Goal: Transaction & Acquisition: Purchase product/service

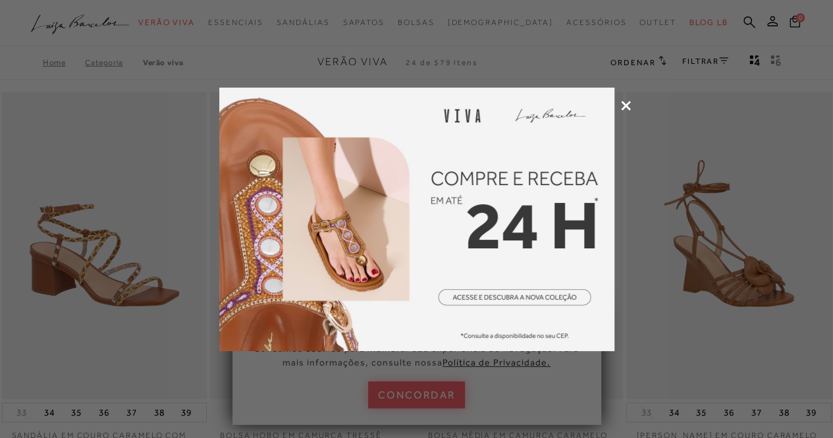
click at [627, 104] on icon at bounding box center [626, 106] width 10 height 10
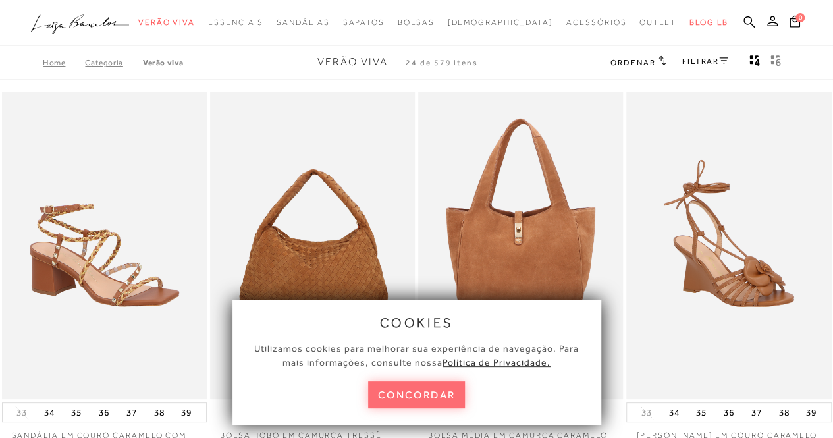
click at [428, 396] on button "concordar" at bounding box center [417, 394] width 98 height 27
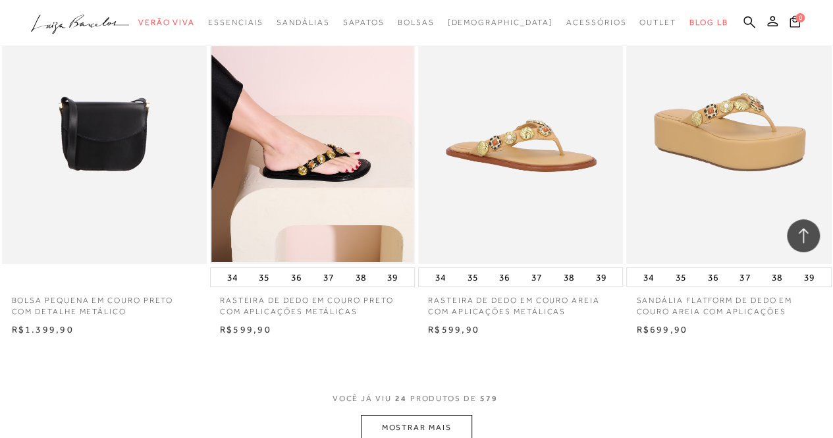
scroll to position [2240, 0]
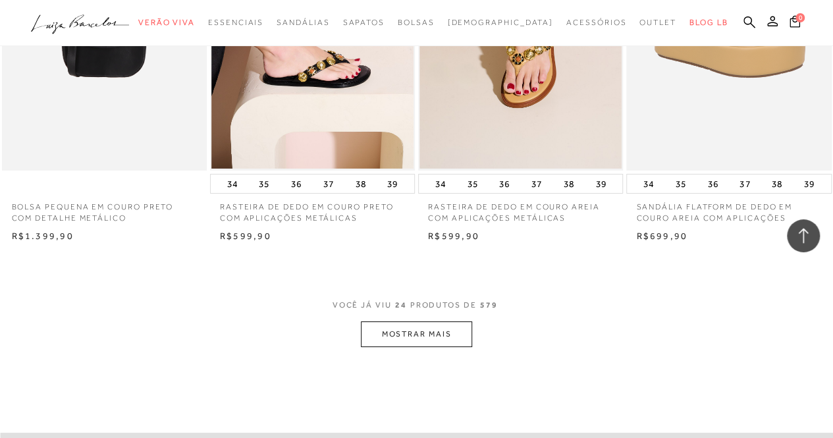
click at [443, 322] on button "MOSTRAR MAIS" at bounding box center [416, 335] width 111 height 26
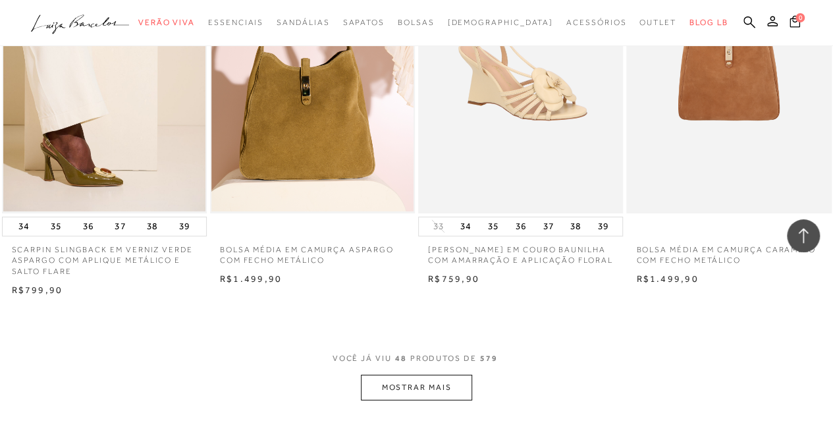
scroll to position [4612, 0]
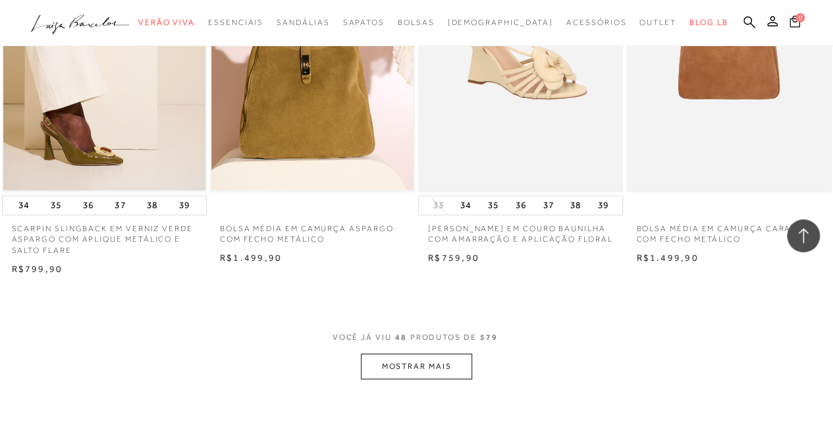
click at [390, 356] on button "MOSTRAR MAIS" at bounding box center [416, 367] width 111 height 26
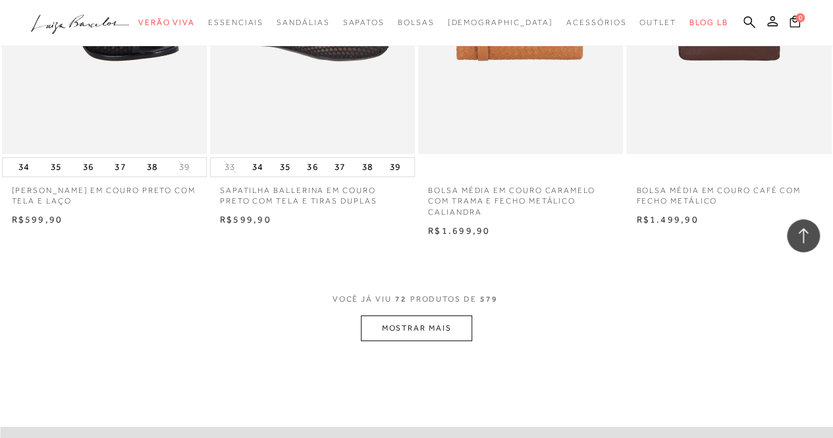
scroll to position [7116, 0]
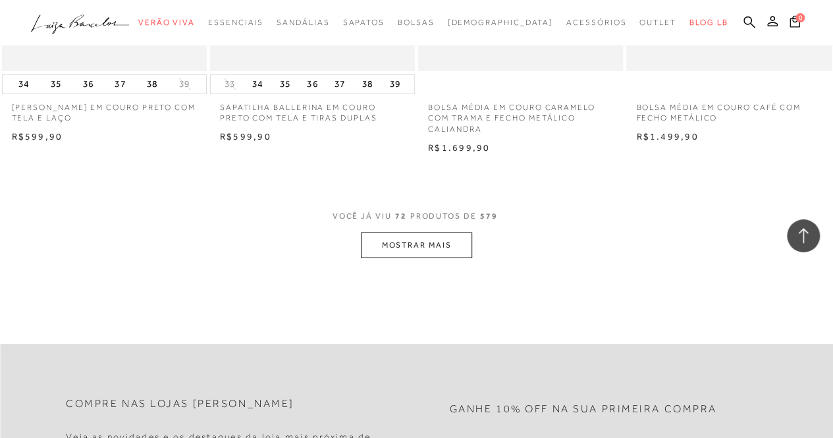
click at [418, 236] on button "MOSTRAR MAIS" at bounding box center [416, 246] width 111 height 26
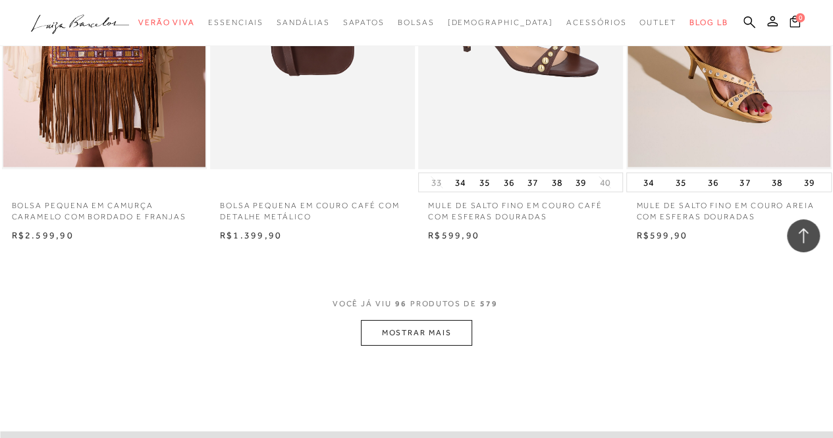
scroll to position [9685, 0]
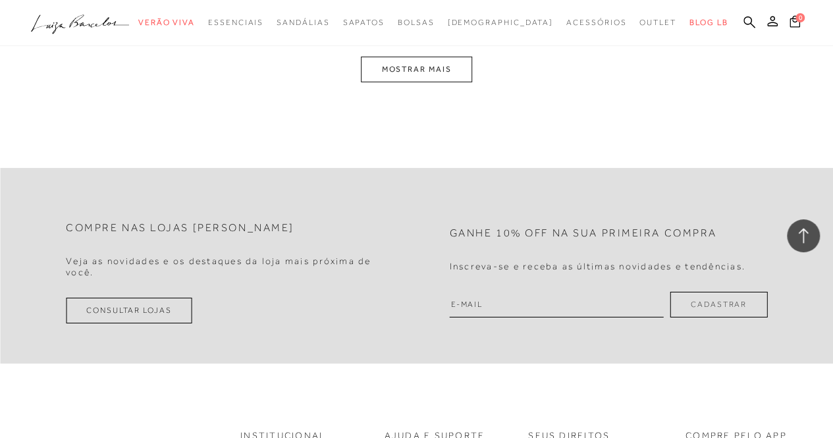
click at [449, 64] on button "MOSTRAR MAIS" at bounding box center [416, 70] width 111 height 26
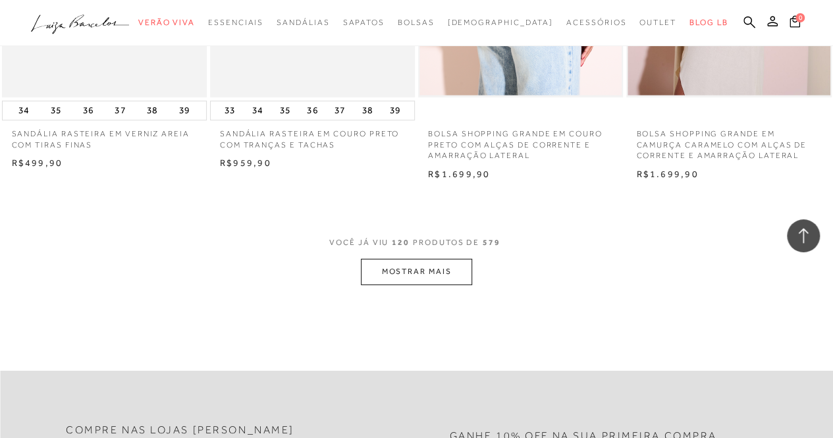
scroll to position [11903, 0]
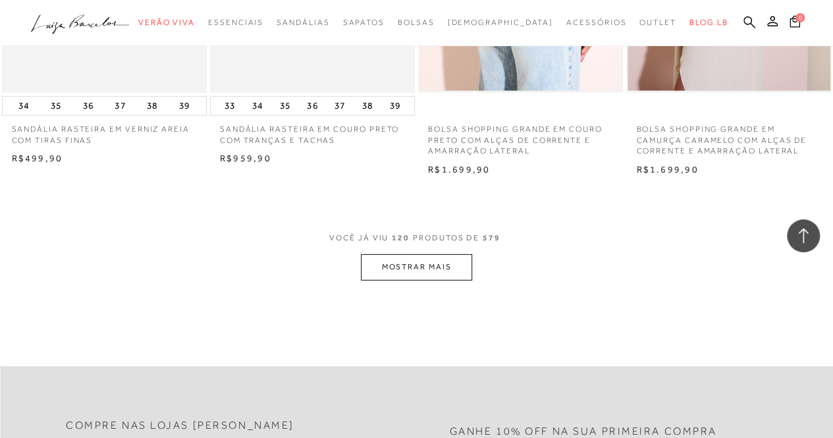
click at [430, 259] on button "MOSTRAR MAIS" at bounding box center [416, 267] width 111 height 26
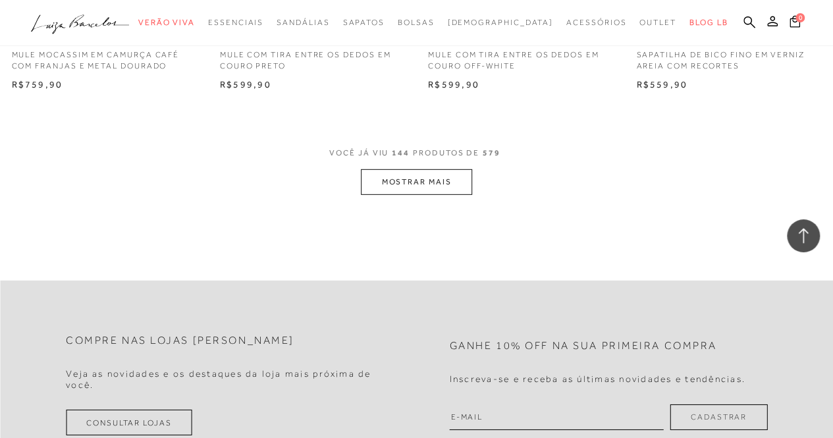
scroll to position [14472, 0]
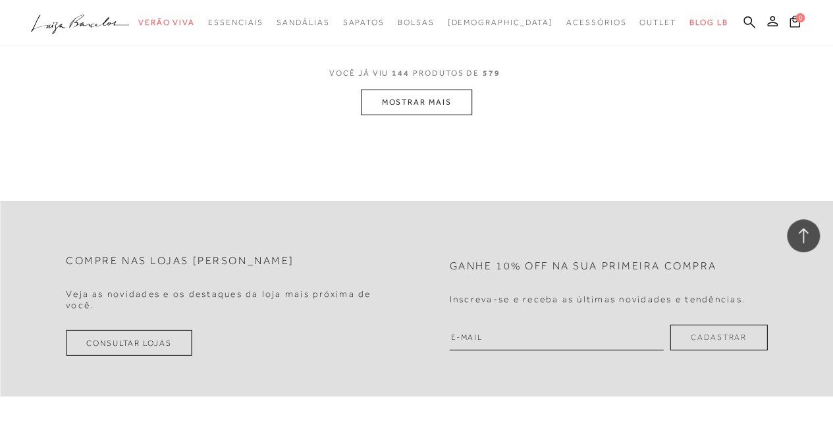
click at [441, 90] on button "MOSTRAR MAIS" at bounding box center [416, 103] width 111 height 26
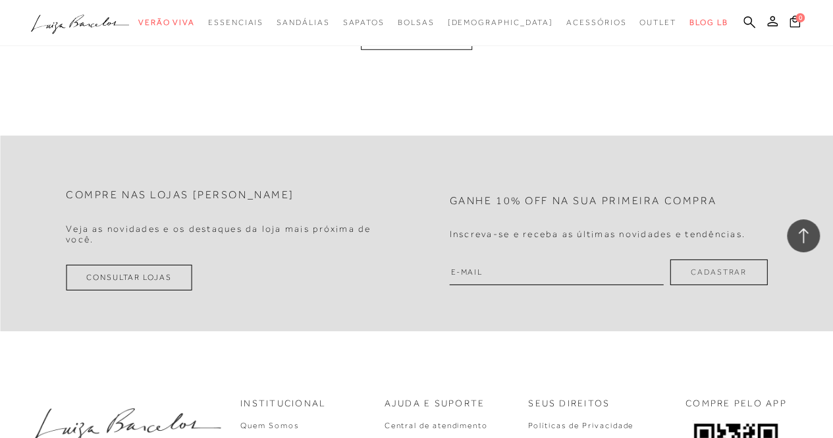
scroll to position [16733, 0]
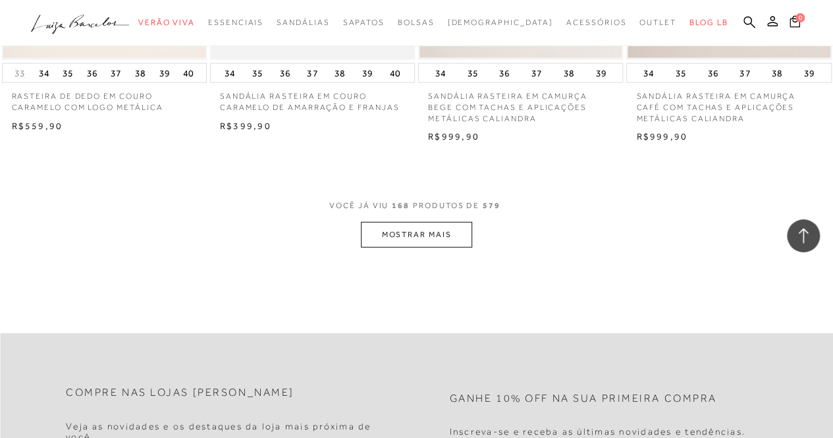
click at [447, 227] on button "MOSTRAR MAIS" at bounding box center [416, 235] width 111 height 26
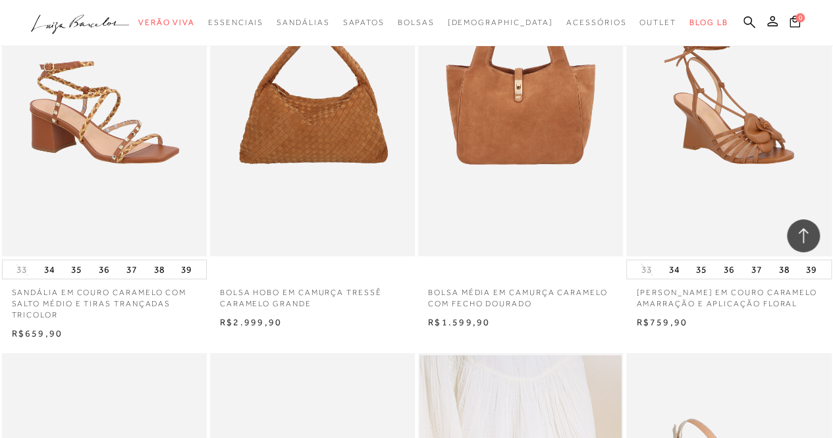
scroll to position [0, 0]
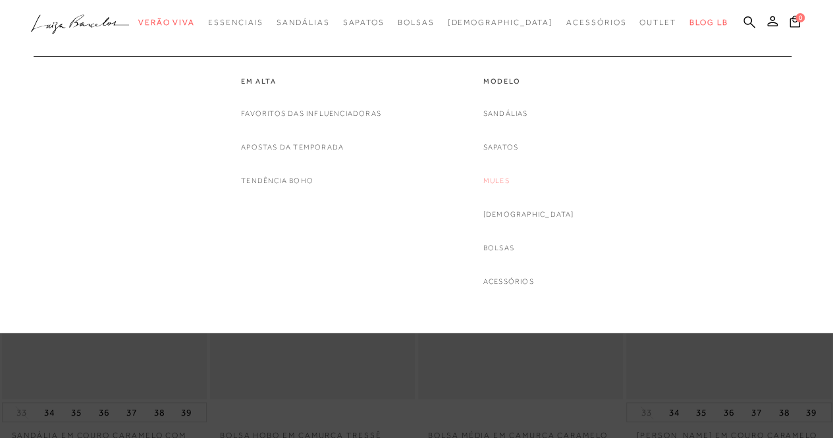
click at [510, 181] on link "Mules" at bounding box center [497, 181] width 26 height 14
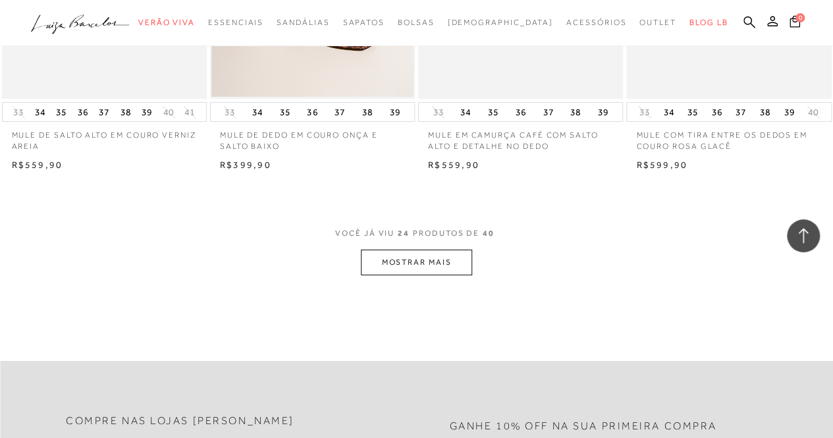
scroll to position [2372, 0]
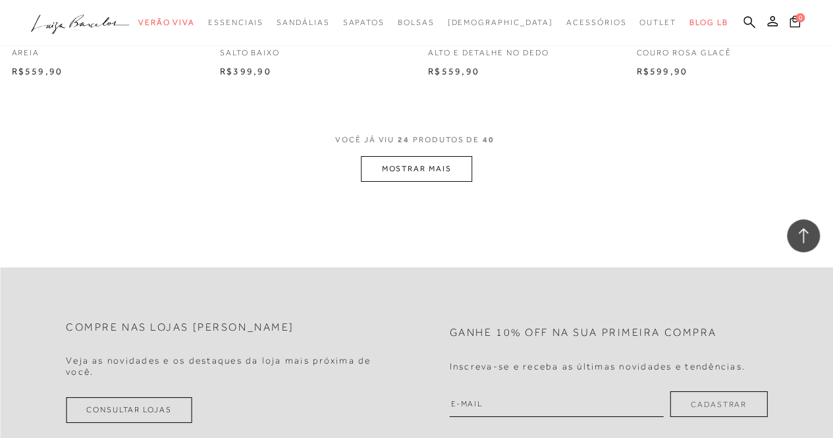
click at [426, 169] on button "MOSTRAR MAIS" at bounding box center [416, 169] width 111 height 26
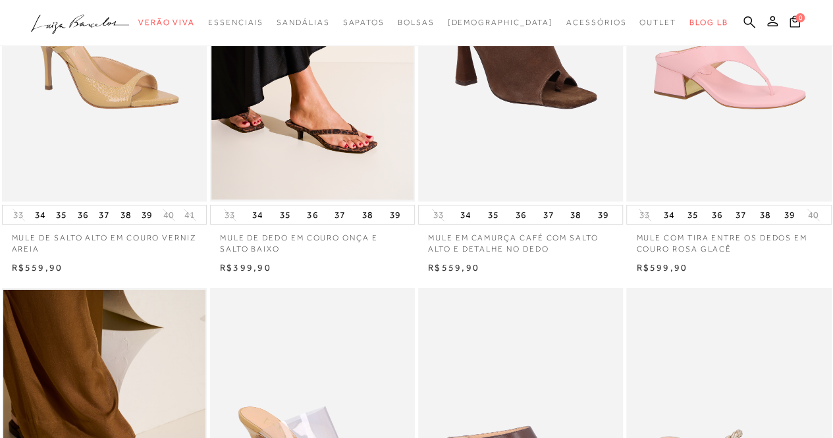
scroll to position [0, 0]
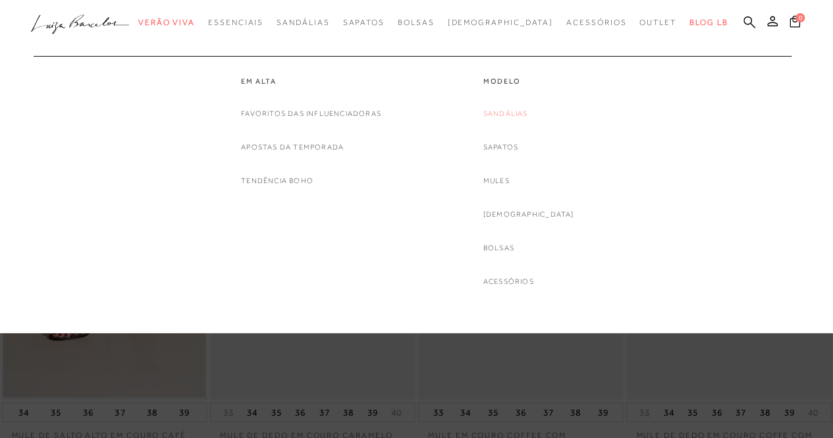
click at [524, 113] on link "Sandálias" at bounding box center [506, 114] width 45 height 14
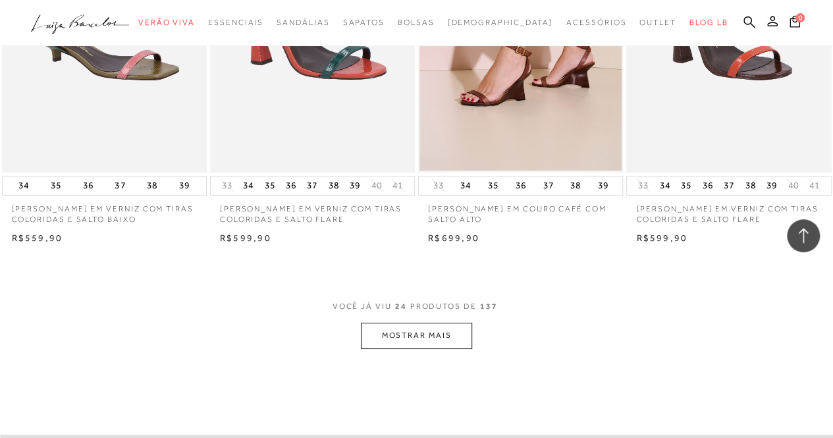
scroll to position [2438, 0]
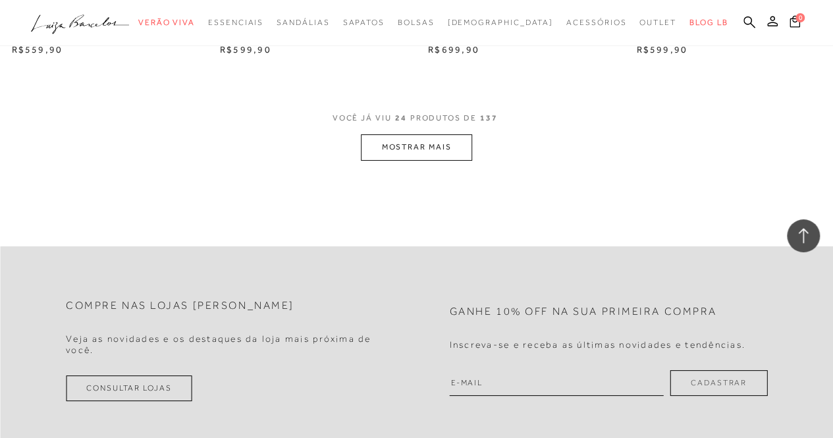
click at [428, 148] on button "MOSTRAR MAIS" at bounding box center [416, 147] width 111 height 26
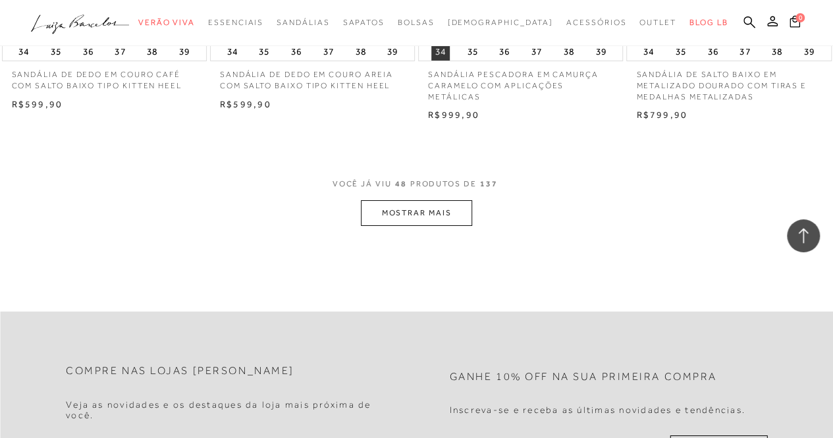
scroll to position [4810, 0]
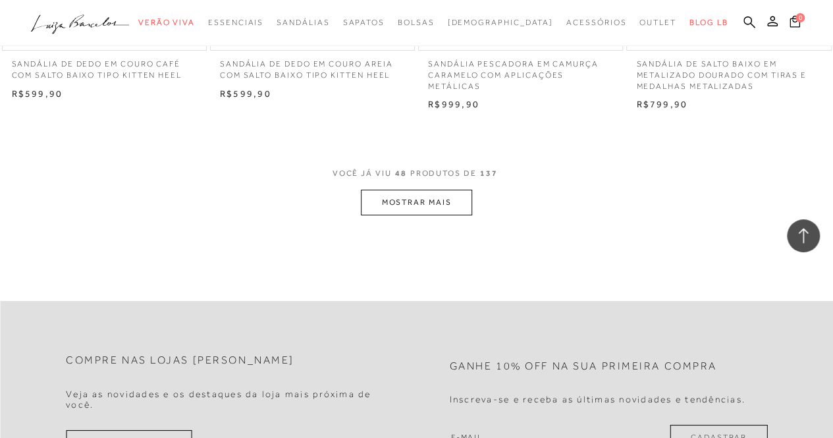
click at [429, 201] on button "MOSTRAR MAIS" at bounding box center [416, 203] width 111 height 26
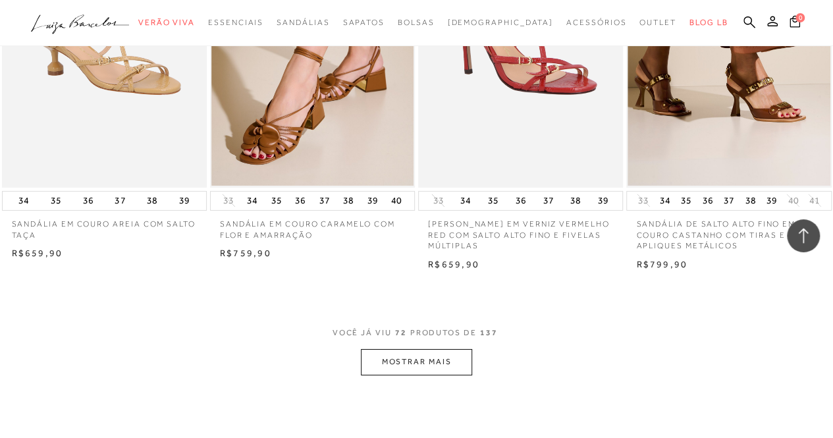
scroll to position [7050, 0]
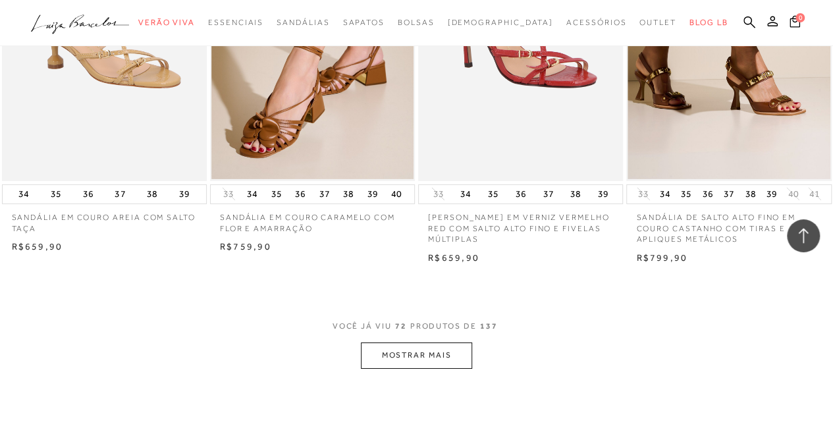
click at [445, 349] on button "MOSTRAR MAIS" at bounding box center [416, 356] width 111 height 26
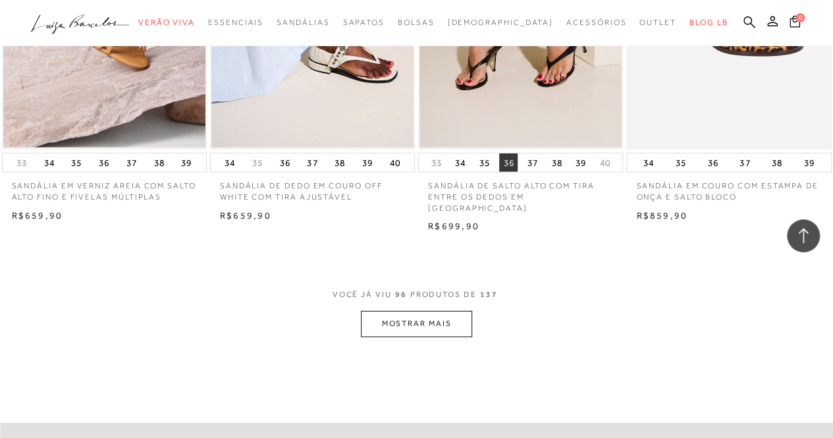
scroll to position [9553, 0]
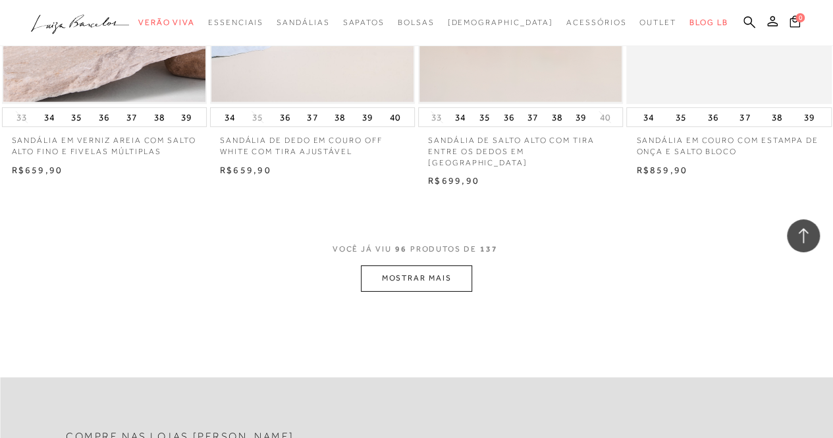
click at [444, 273] on button "MOSTRAR MAIS" at bounding box center [416, 279] width 111 height 26
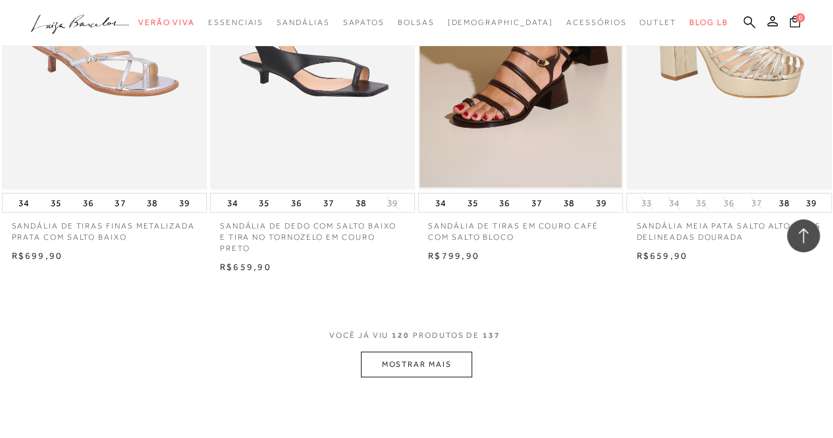
scroll to position [12057, 0]
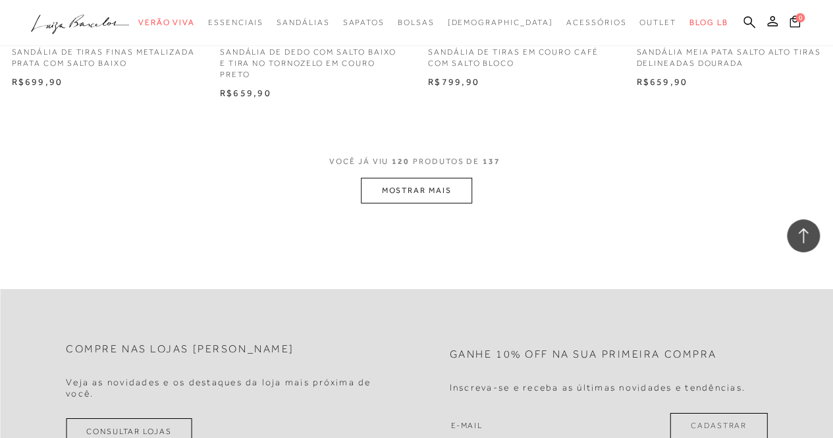
click at [427, 178] on button "MOSTRAR MAIS" at bounding box center [416, 191] width 111 height 26
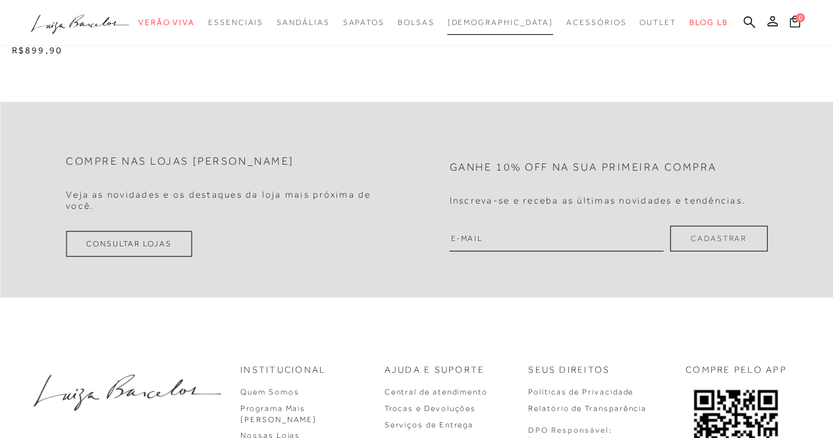
scroll to position [0, 0]
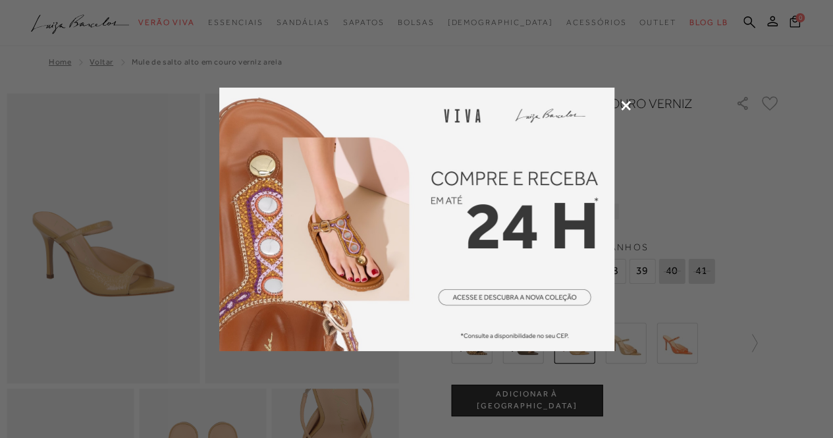
click at [626, 109] on icon at bounding box center [626, 106] width 10 height 10
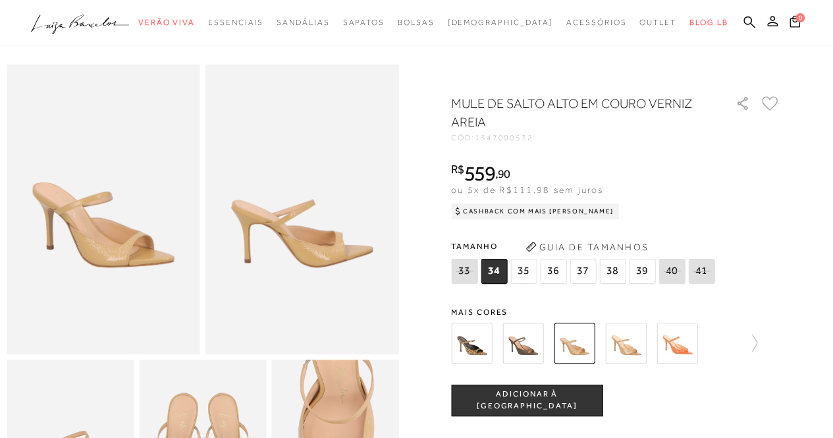
scroll to position [66, 0]
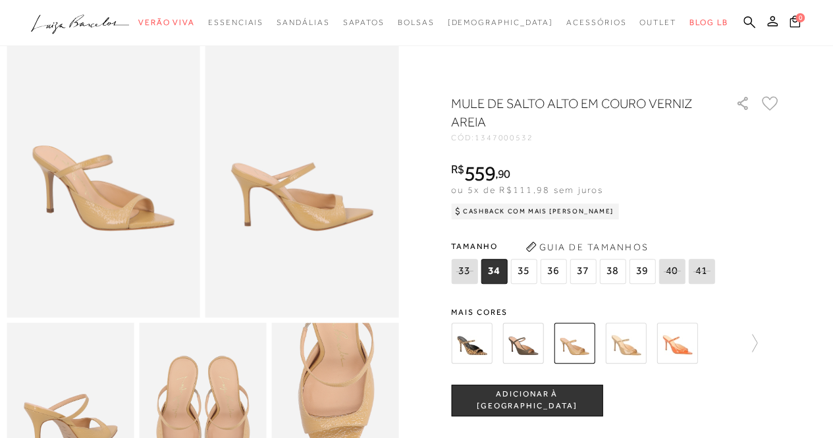
click at [485, 347] on img at bounding box center [471, 343] width 41 height 41
click at [532, 347] on div "MULE DE SALTO ALTO EM COURO VERNIZ AREIA CÓD: 1347000532 × É necessário selecio…" at bounding box center [615, 387] width 329 height 586
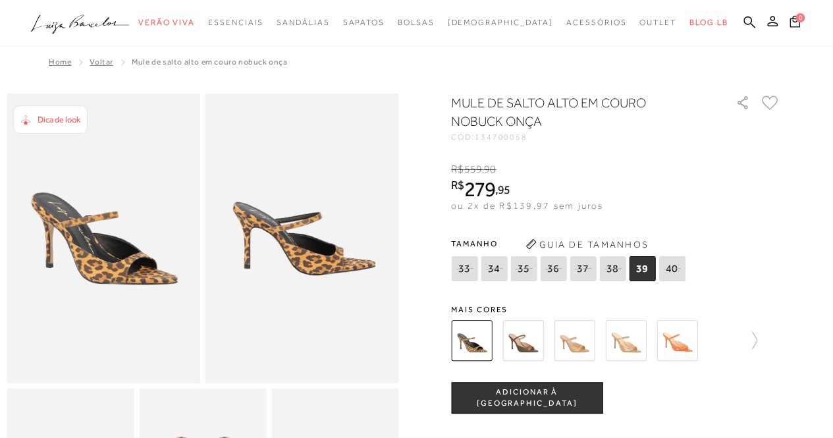
click at [536, 347] on img at bounding box center [523, 340] width 41 height 41
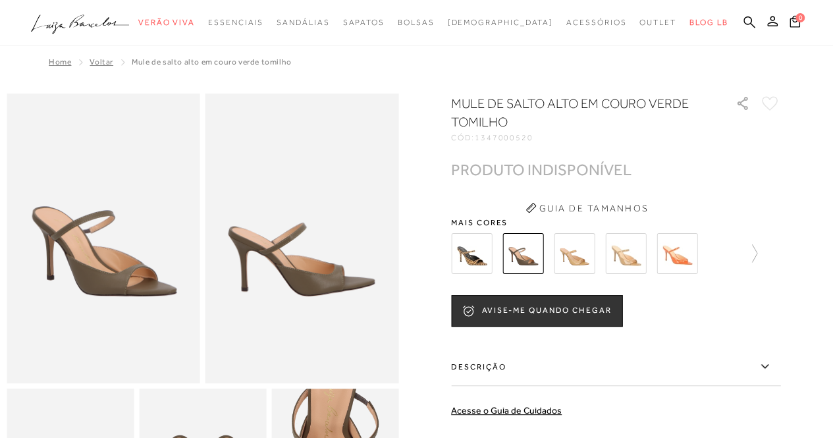
click at [579, 256] on img at bounding box center [574, 253] width 41 height 41
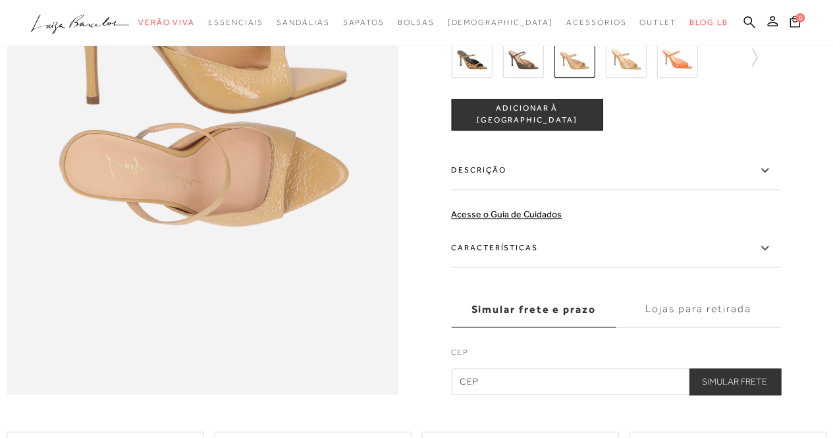
scroll to position [791, 0]
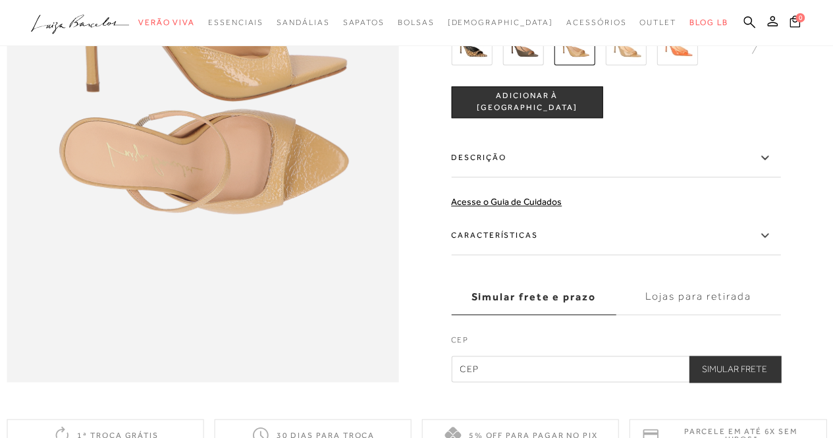
click at [768, 244] on icon at bounding box center [765, 235] width 16 height 16
click at [0, 0] on input "Características" at bounding box center [0, 0] width 0 height 0
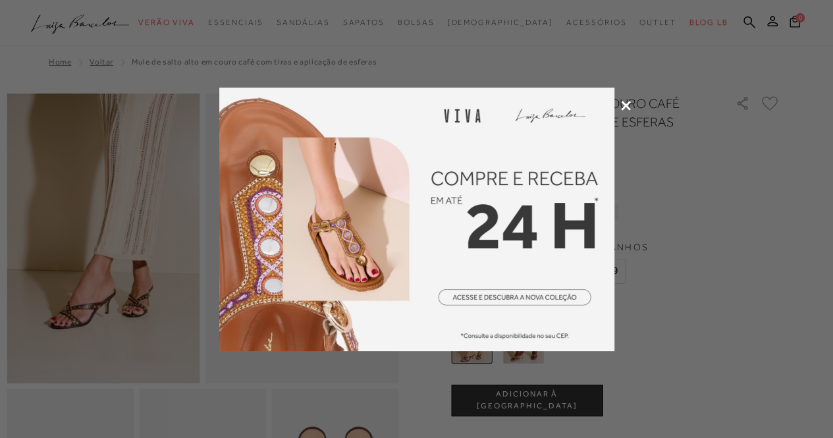
click at [625, 109] on icon at bounding box center [626, 106] width 10 height 10
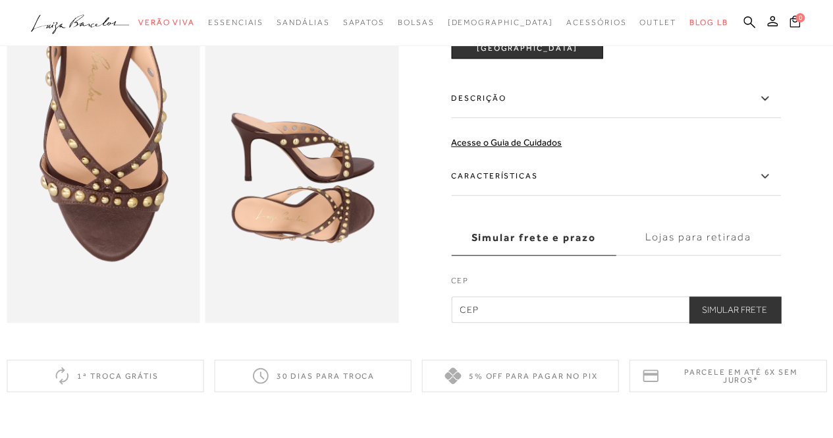
scroll to position [461, 0]
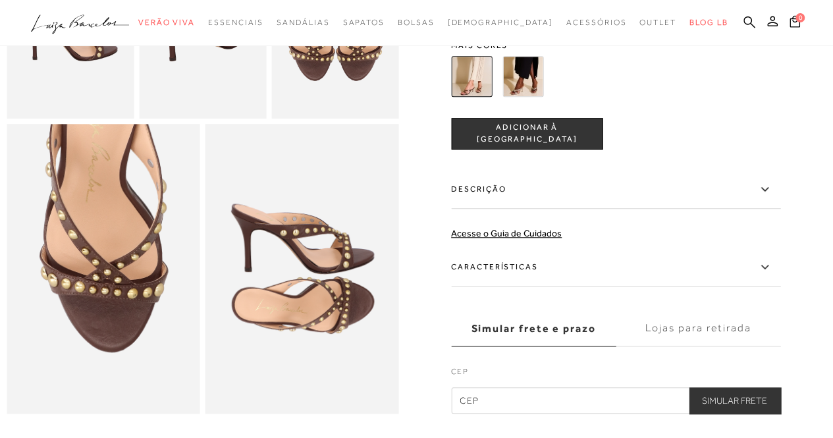
click at [773, 275] on icon at bounding box center [765, 267] width 16 height 16
click at [0, 0] on input "Características" at bounding box center [0, 0] width 0 height 0
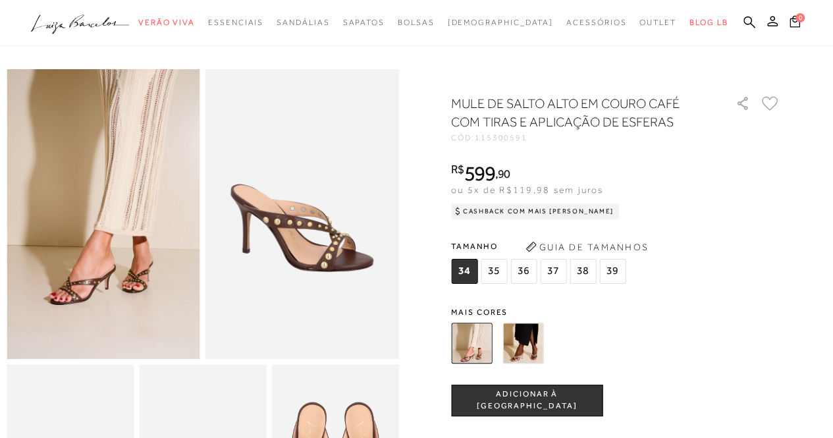
scroll to position [0, 0]
